Goal: Task Accomplishment & Management: Use online tool/utility

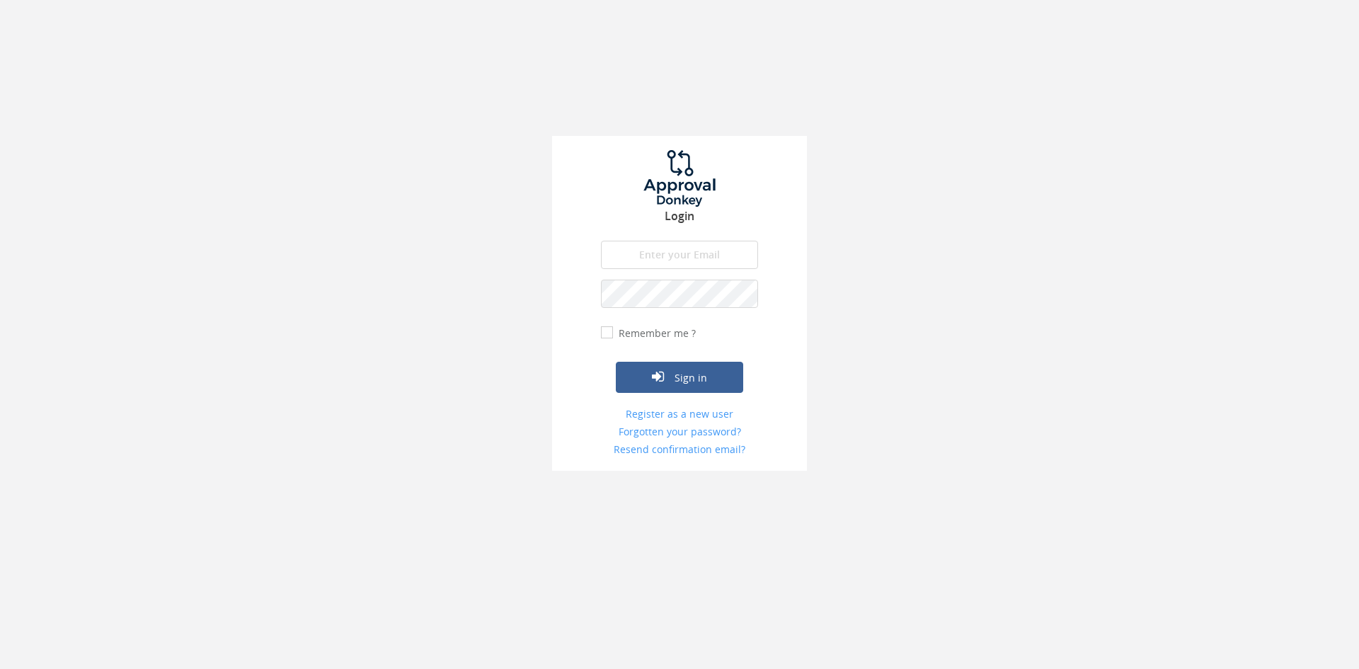
click at [667, 262] on input "email" at bounding box center [679, 255] width 157 height 28
type input "[EMAIL_ADDRESS][DOMAIN_NAME]"
click at [616, 302] on button "Sign in" at bounding box center [679, 377] width 127 height 31
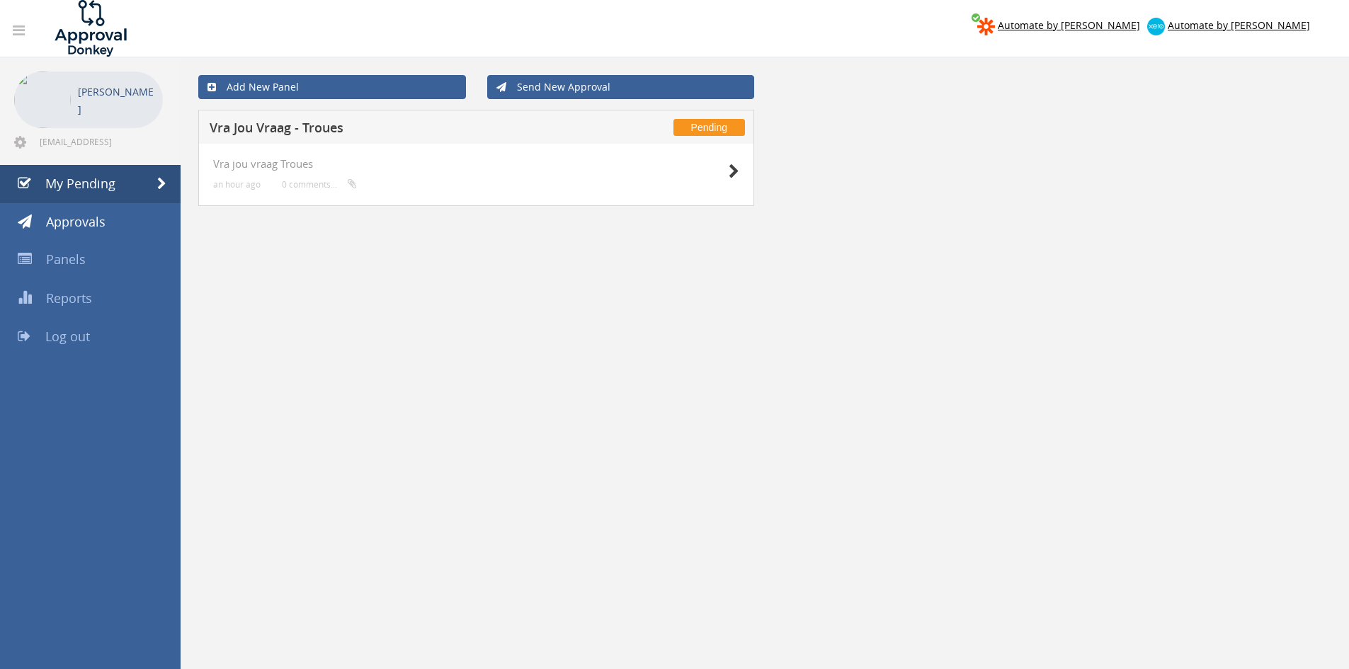
click at [667, 169] on div "Vra jou vraag Troues an hour ago 0 comments..." at bounding box center [476, 175] width 556 height 62
click at [667, 169] on icon at bounding box center [733, 171] width 11 height 15
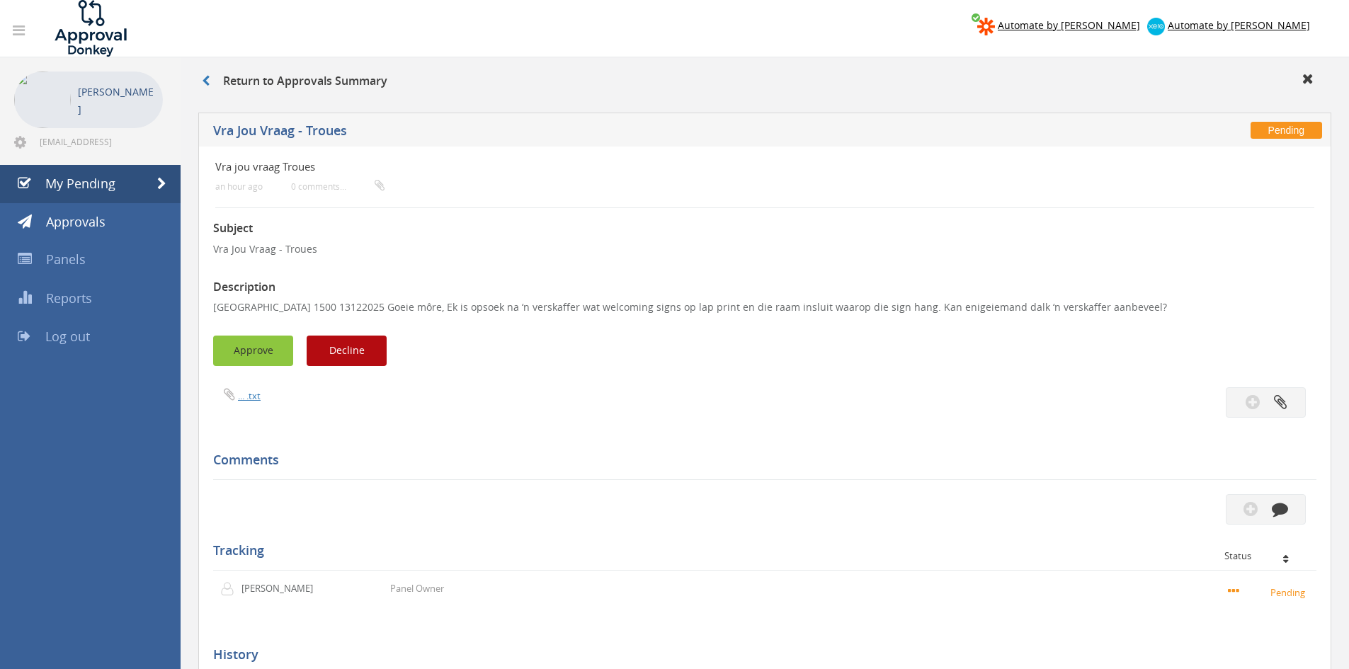
click at [267, 302] on button "Approve" at bounding box center [253, 351] width 80 height 30
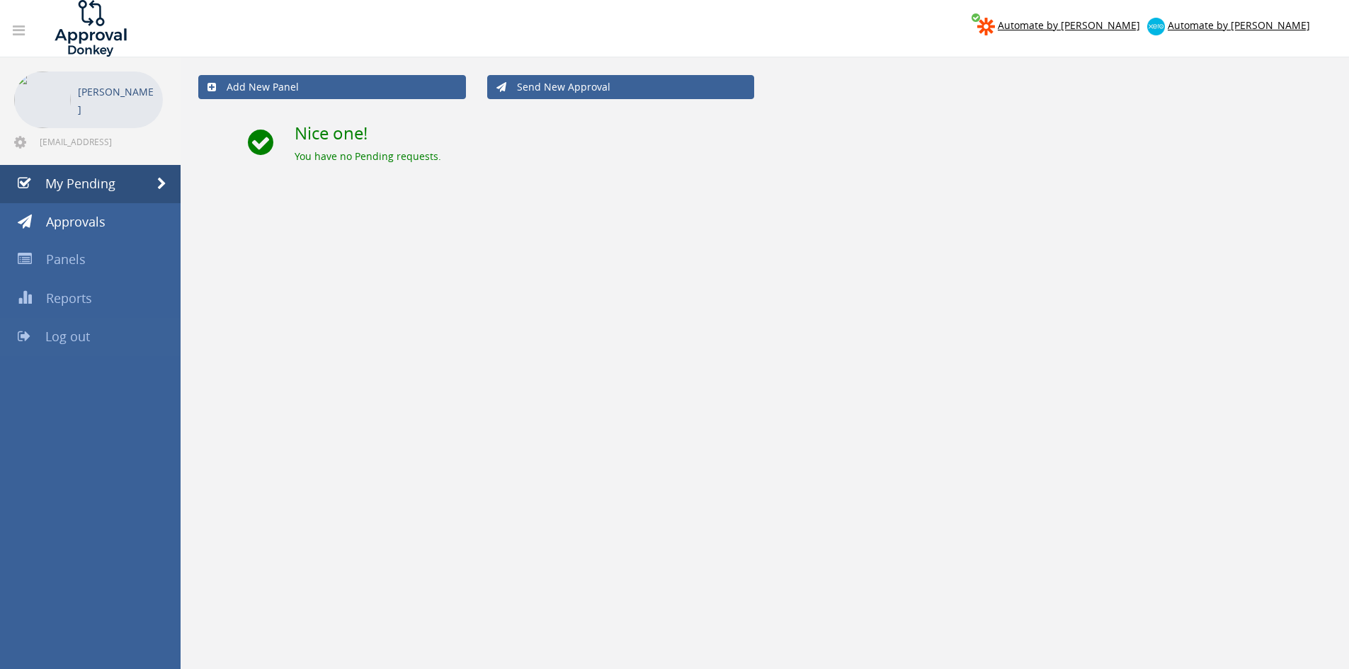
click at [83, 302] on span "Log out" at bounding box center [67, 336] width 45 height 17
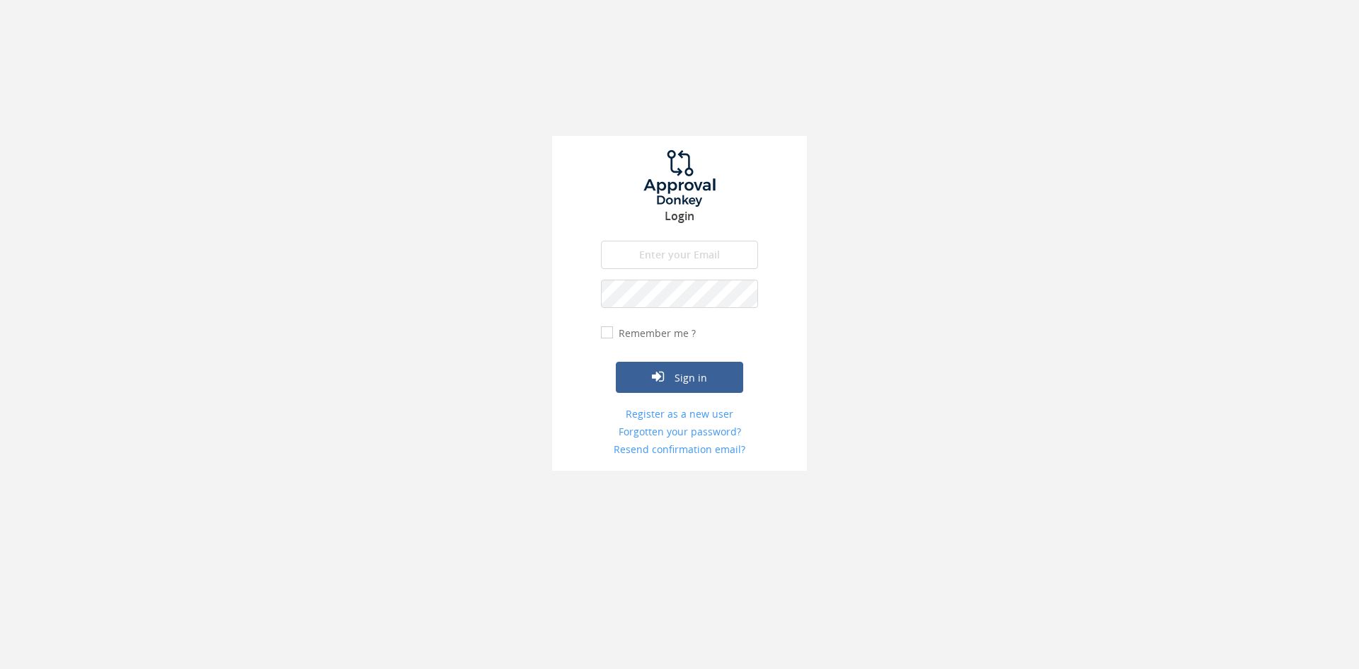
click at [667, 256] on input "email" at bounding box center [679, 255] width 157 height 28
type input "[EMAIL_ADDRESS][DOMAIN_NAME]"
click at [616, 302] on button "Sign in" at bounding box center [679, 377] width 127 height 31
